Goal: Find contact information: Find contact information

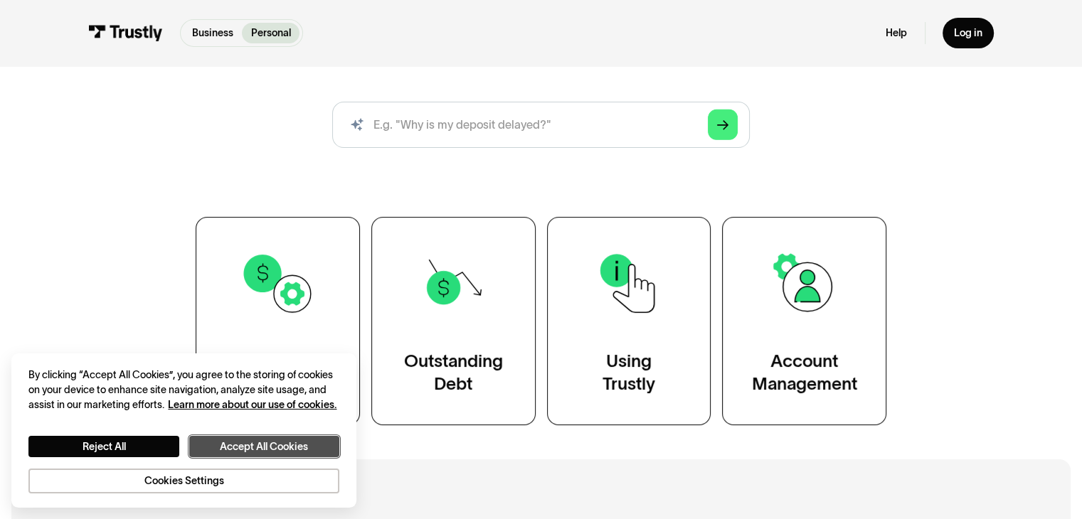
click at [228, 439] on button "Accept All Cookies" at bounding box center [264, 446] width 150 height 21
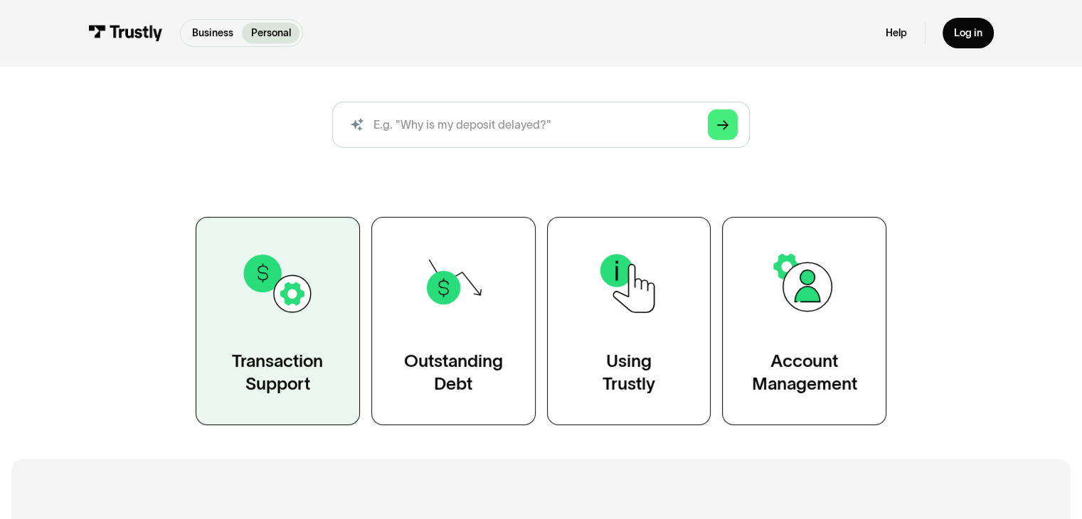
click at [255, 356] on div "Transaction Support" at bounding box center [277, 373] width 91 height 46
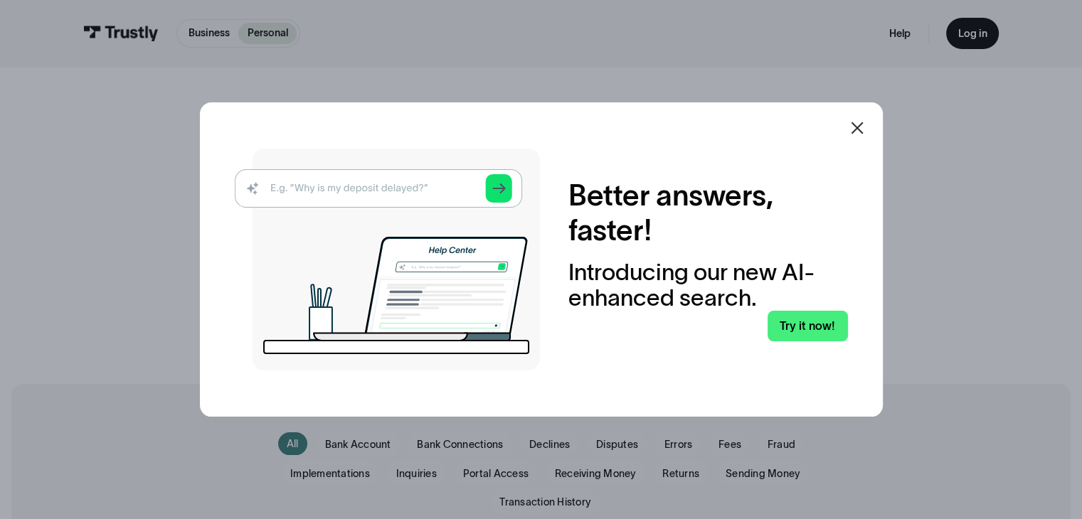
click at [857, 126] on icon at bounding box center [856, 127] width 17 height 17
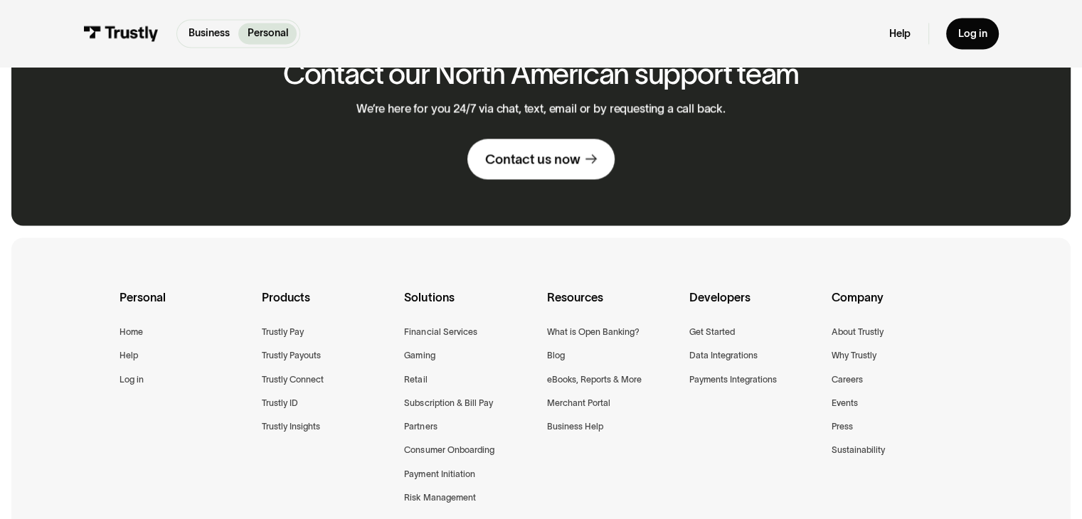
scroll to position [2121, 0]
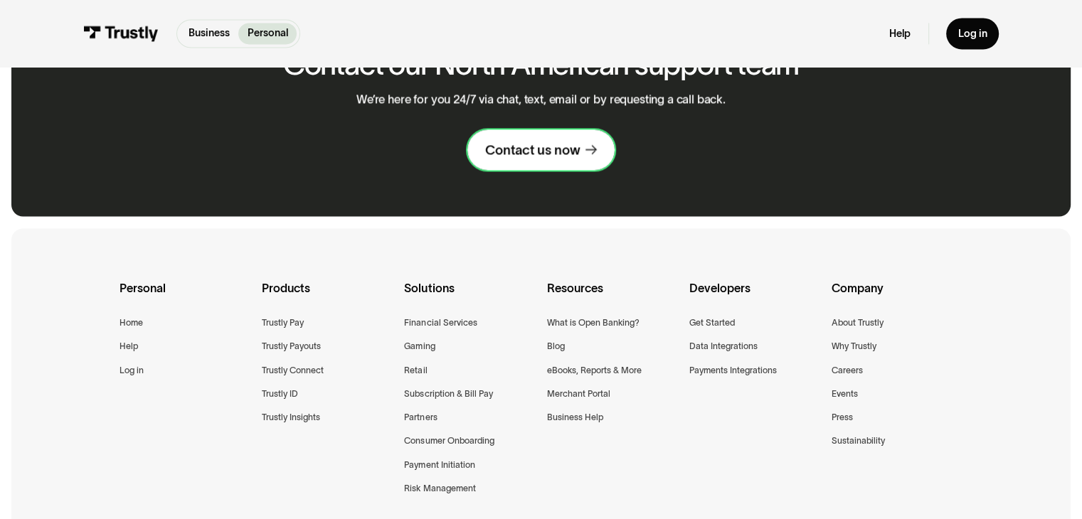
click at [508, 156] on div "Contact us now" at bounding box center [532, 150] width 95 height 17
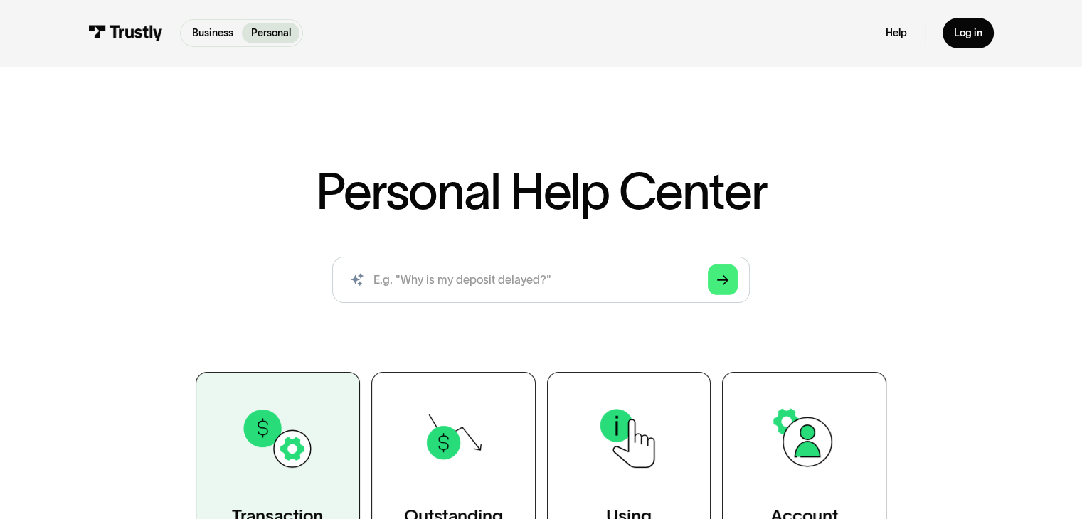
click at [306, 461] on img at bounding box center [277, 438] width 75 height 75
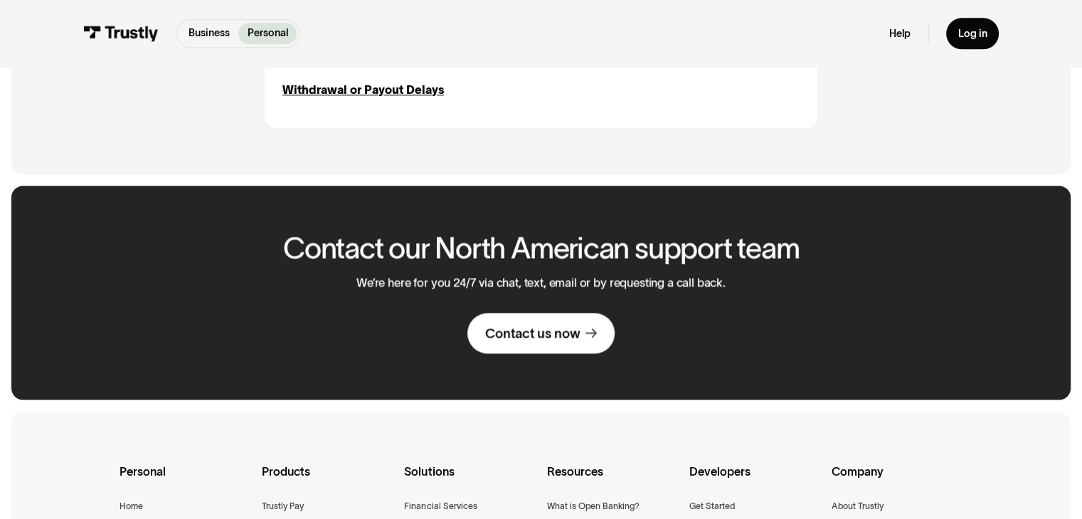
scroll to position [1937, 0]
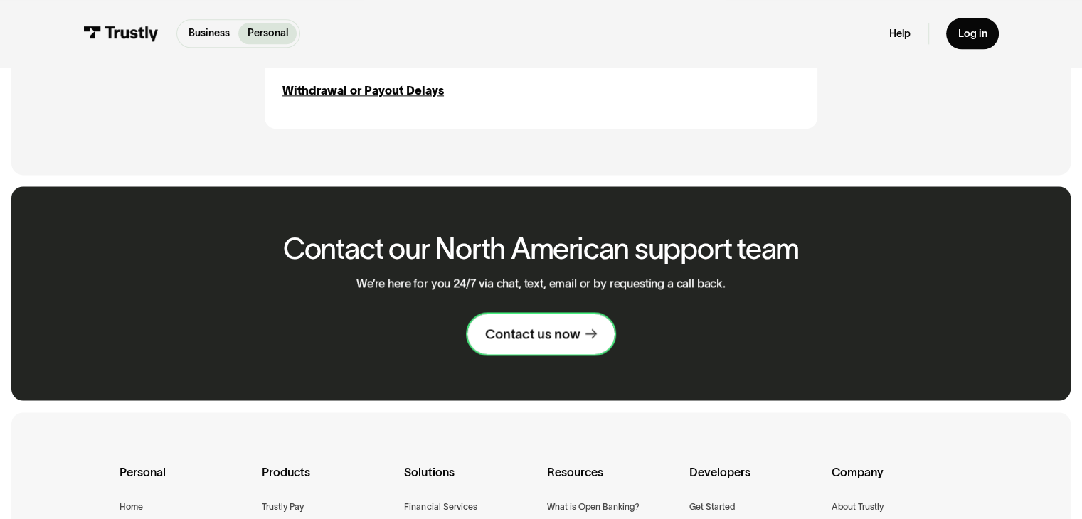
click at [518, 339] on div "Contact us now" at bounding box center [532, 334] width 95 height 17
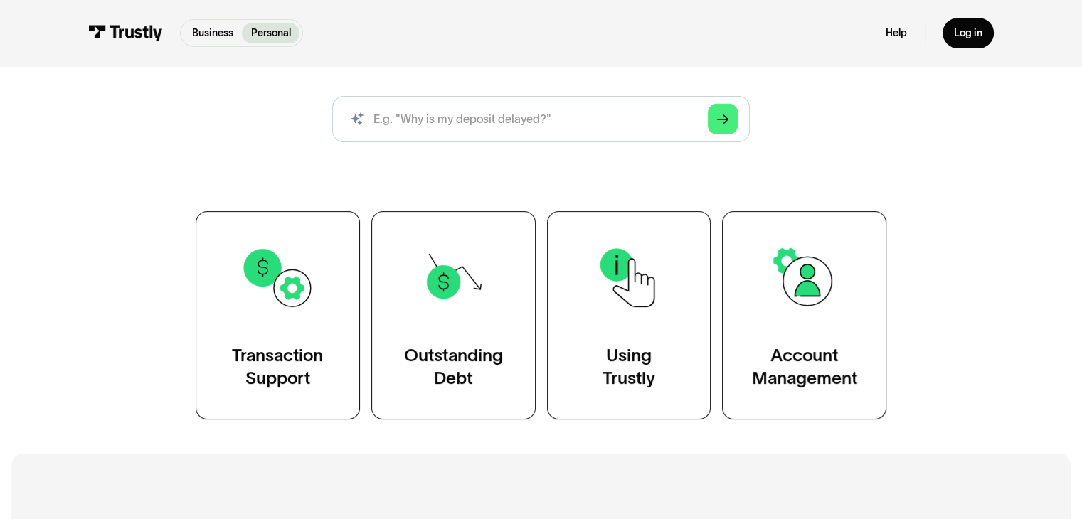
scroll to position [165, 0]
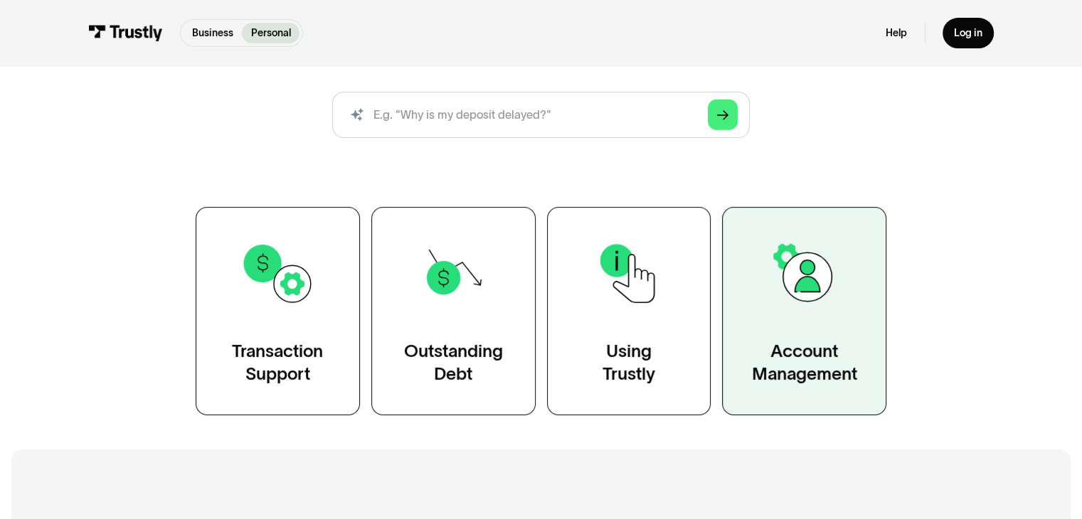
click at [781, 304] on img at bounding box center [804, 273] width 75 height 75
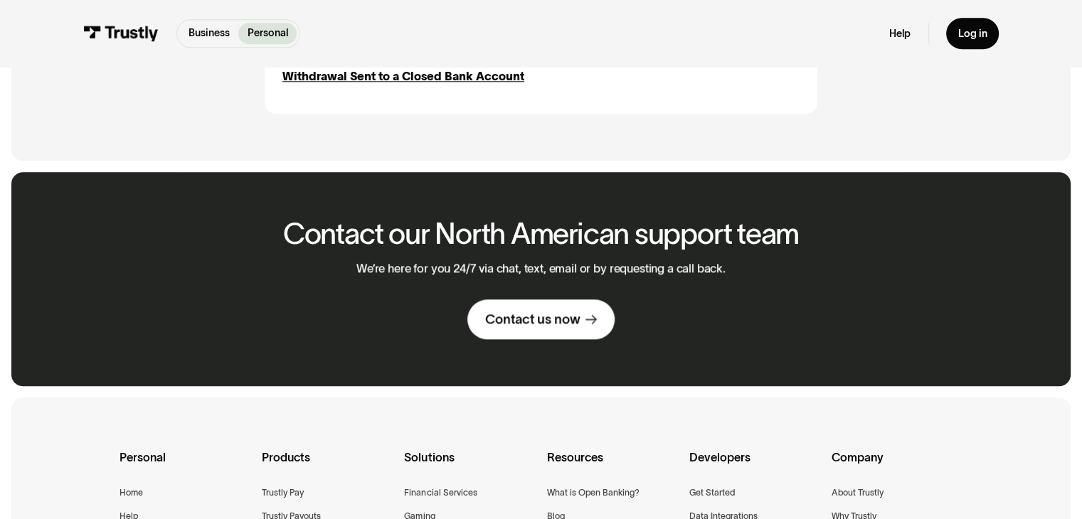
scroll to position [1518, 0]
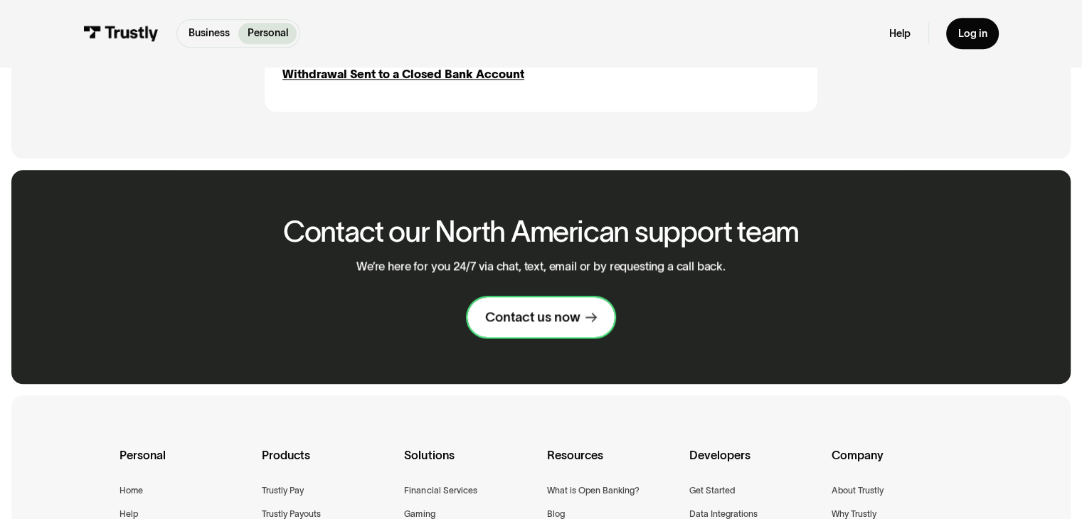
click at [545, 325] on div "Contact us now" at bounding box center [532, 317] width 95 height 17
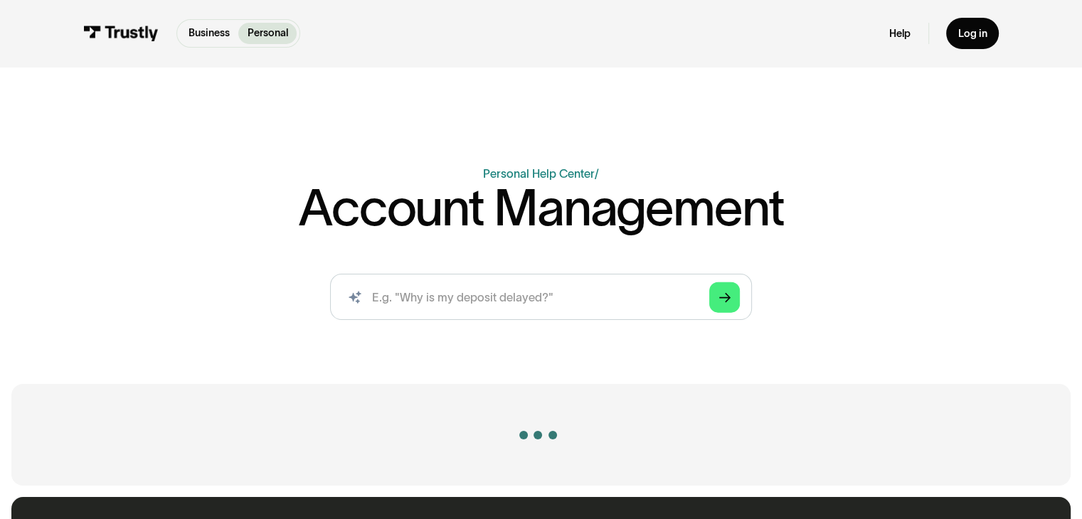
scroll to position [1518, 0]
